Goal: Transaction & Acquisition: Subscribe to service/newsletter

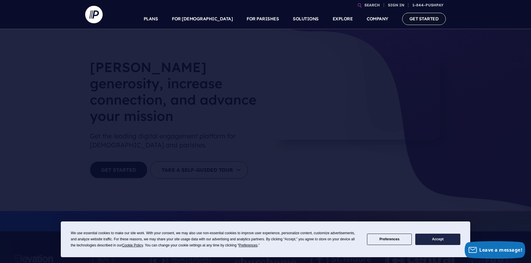
click at [425, 17] on link "GET STARTED" at bounding box center [424, 19] width 44 height 12
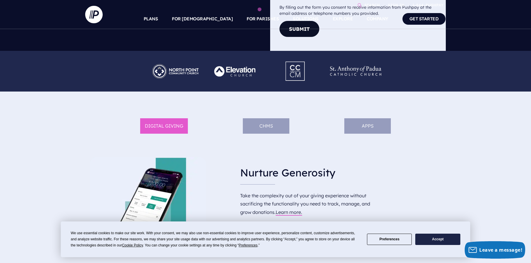
scroll to position [517, 0]
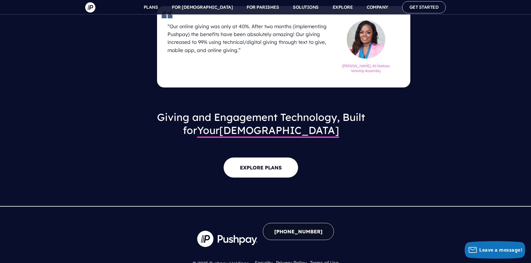
click at [116, 166] on p "EXPLORE PLANS" at bounding box center [260, 169] width 323 height 28
